Goal: Task Accomplishment & Management: Manage account settings

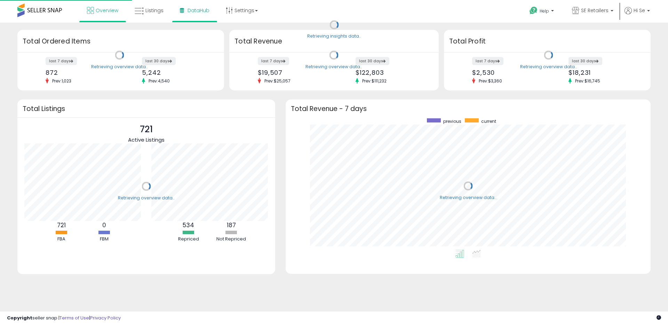
scroll to position [131, 351]
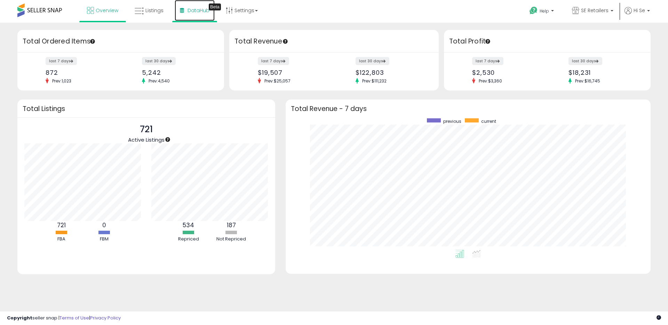
click at [202, 12] on span "DataHub" at bounding box center [198, 10] width 22 height 7
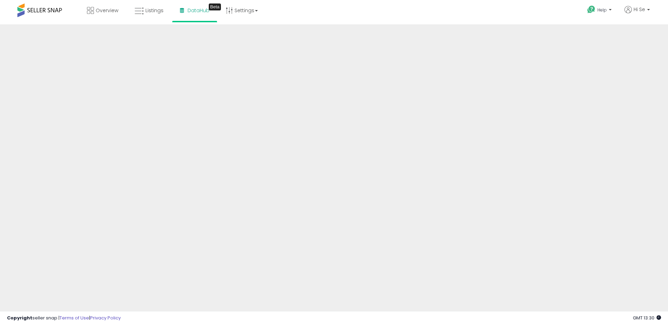
click at [492, 14] on div "Help Contact Support Search Knowledge Hub Request a Feature Hi Se" at bounding box center [546, 15] width 221 height 30
click at [406, 15] on div "Overview Listings Beta" at bounding box center [216, 15] width 442 height 30
click at [644, 11] on span "Hi Se" at bounding box center [638, 9] width 11 height 7
click at [637, 74] on link "Logout" at bounding box center [633, 72] width 15 height 7
